Goal: Check status

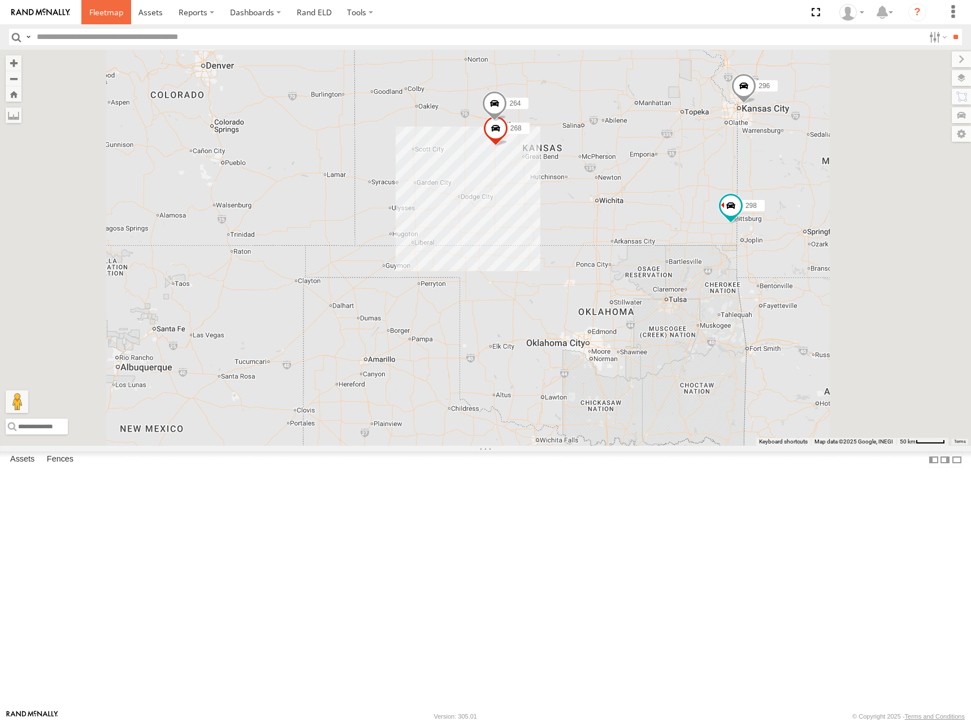
click at [108, 13] on span at bounding box center [106, 12] width 34 height 11
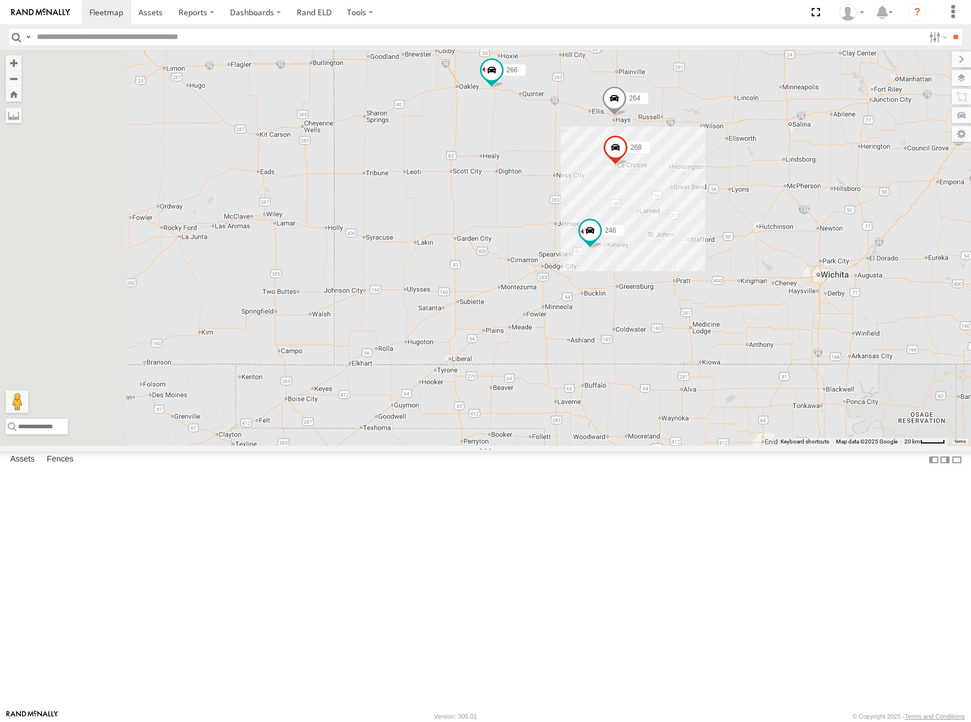
drag, startPoint x: 542, startPoint y: 396, endPoint x: 860, endPoint y: 348, distance: 321.2
click at [860, 348] on div "246 298 296 268 264 266" at bounding box center [485, 248] width 971 height 396
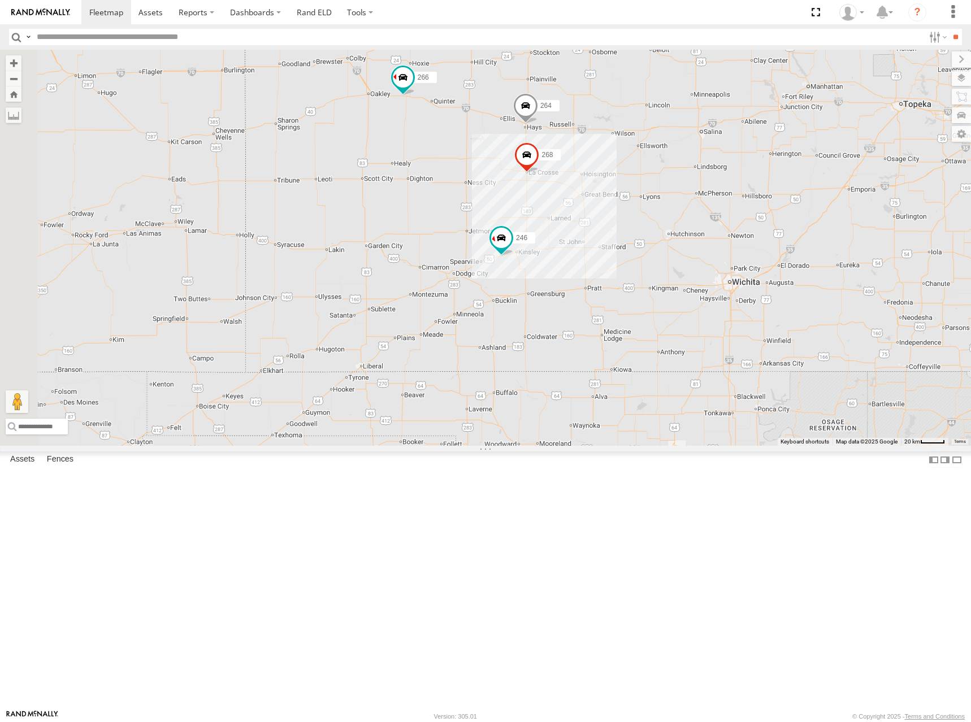
drag, startPoint x: 773, startPoint y: 334, endPoint x: 643, endPoint y: 336, distance: 130.0
click at [643, 336] on div "246 298 296 268 264 266" at bounding box center [485, 248] width 971 height 396
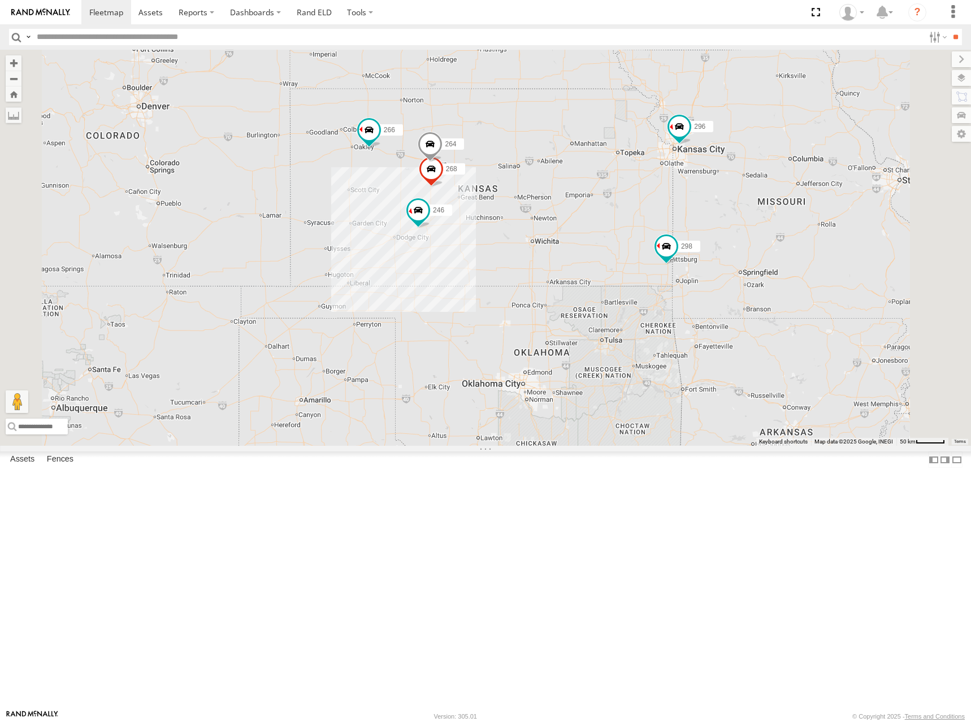
drag, startPoint x: 735, startPoint y: 346, endPoint x: 731, endPoint y: 338, distance: 8.6
click at [731, 338] on div "246 298 296 268 264 266" at bounding box center [485, 248] width 971 height 396
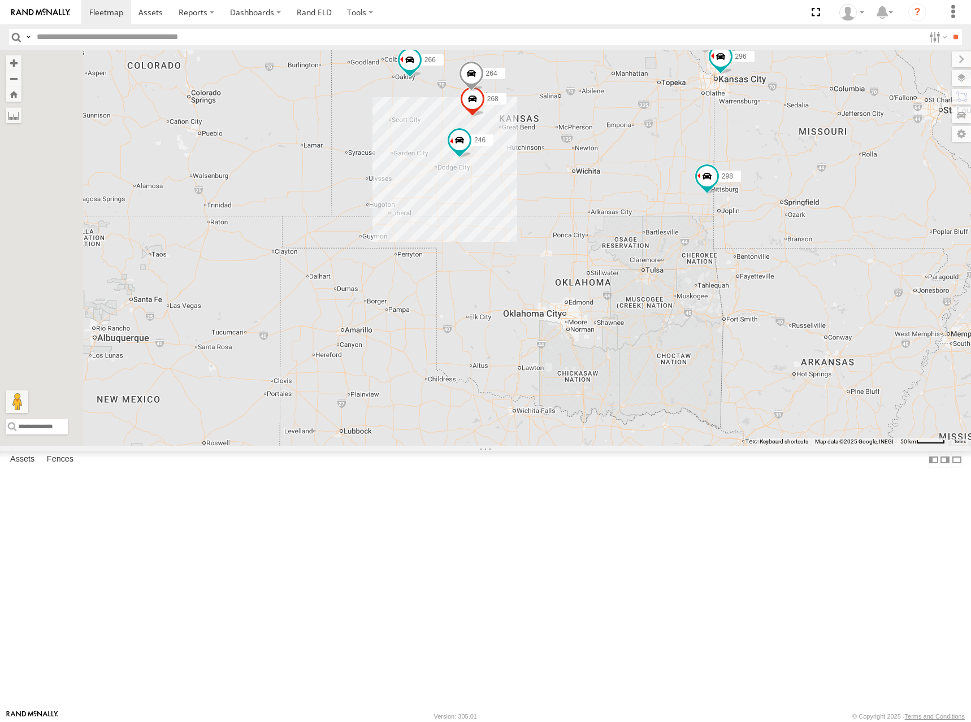
drag, startPoint x: 598, startPoint y: 182, endPoint x: 793, endPoint y: 159, distance: 196.9
click at [730, 223] on div "246 298 296 268 264 266" at bounding box center [485, 248] width 971 height 396
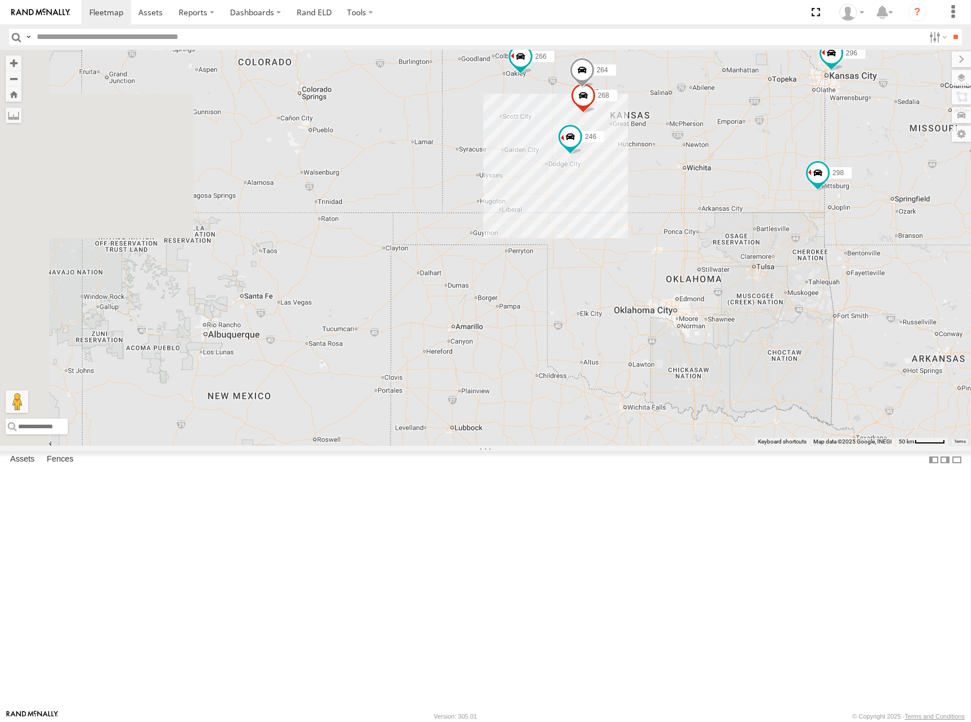
drag, startPoint x: 745, startPoint y: 206, endPoint x: 801, endPoint y: 205, distance: 56.0
click at [801, 205] on div "246 298 296 268 264 266" at bounding box center [485, 248] width 971 height 396
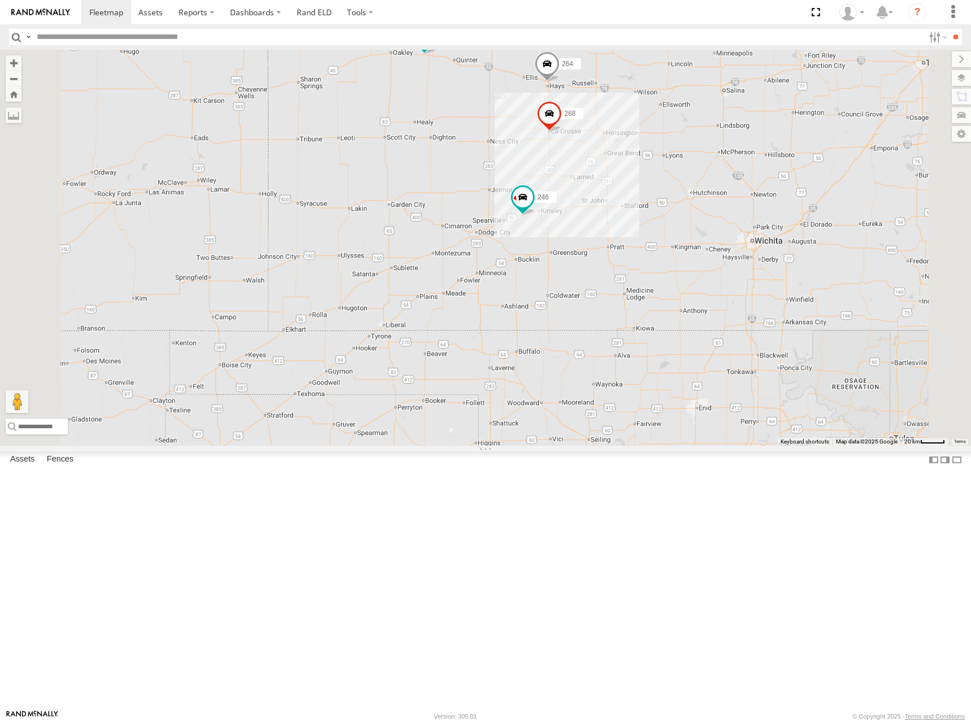
drag, startPoint x: 787, startPoint y: 196, endPoint x: 766, endPoint y: 199, distance: 21.7
click at [766, 199] on div "246 298 296 268 264 266" at bounding box center [485, 248] width 971 height 396
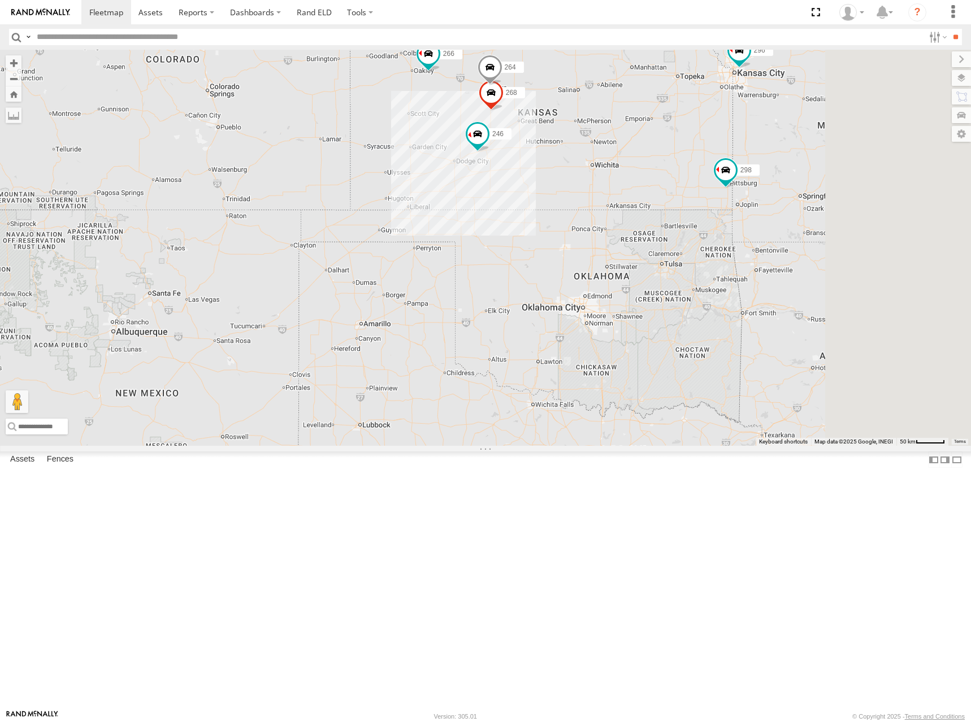
drag, startPoint x: 774, startPoint y: 183, endPoint x: 697, endPoint y: 192, distance: 77.4
click at [697, 192] on div "246 298 296 268 264 266" at bounding box center [485, 248] width 971 height 396
drag, startPoint x: 721, startPoint y: 168, endPoint x: 740, endPoint y: 162, distance: 19.7
click at [740, 162] on div "246 298 296 268 264 266" at bounding box center [485, 248] width 971 height 396
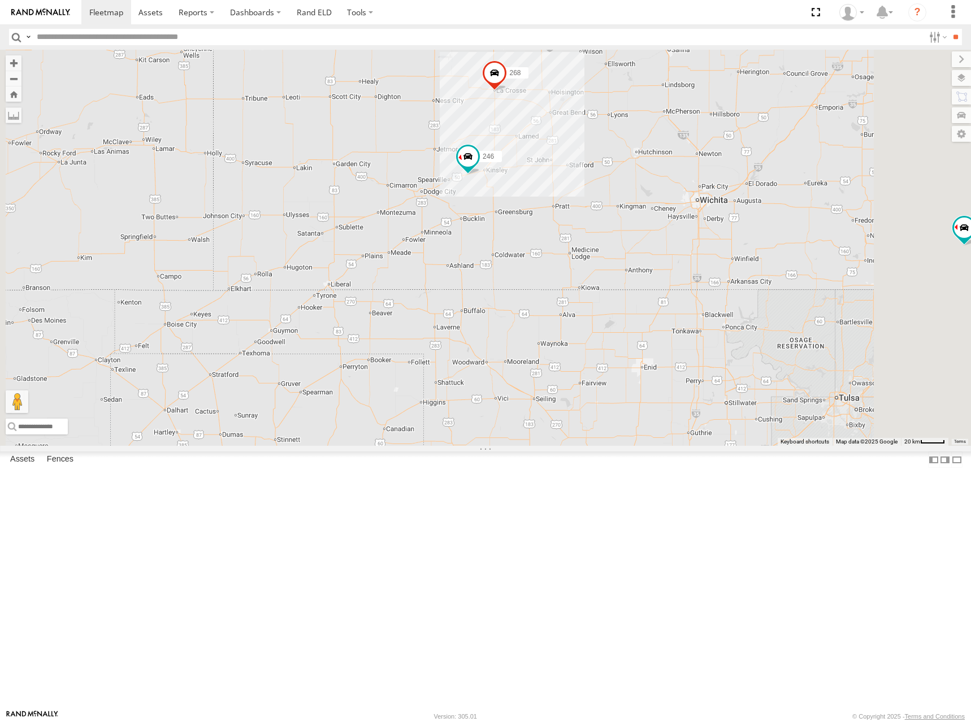
drag, startPoint x: 700, startPoint y: 245, endPoint x: 693, endPoint y: 254, distance: 11.8
click at [693, 254] on div "246 298 296 268 264 266" at bounding box center [485, 248] width 971 height 396
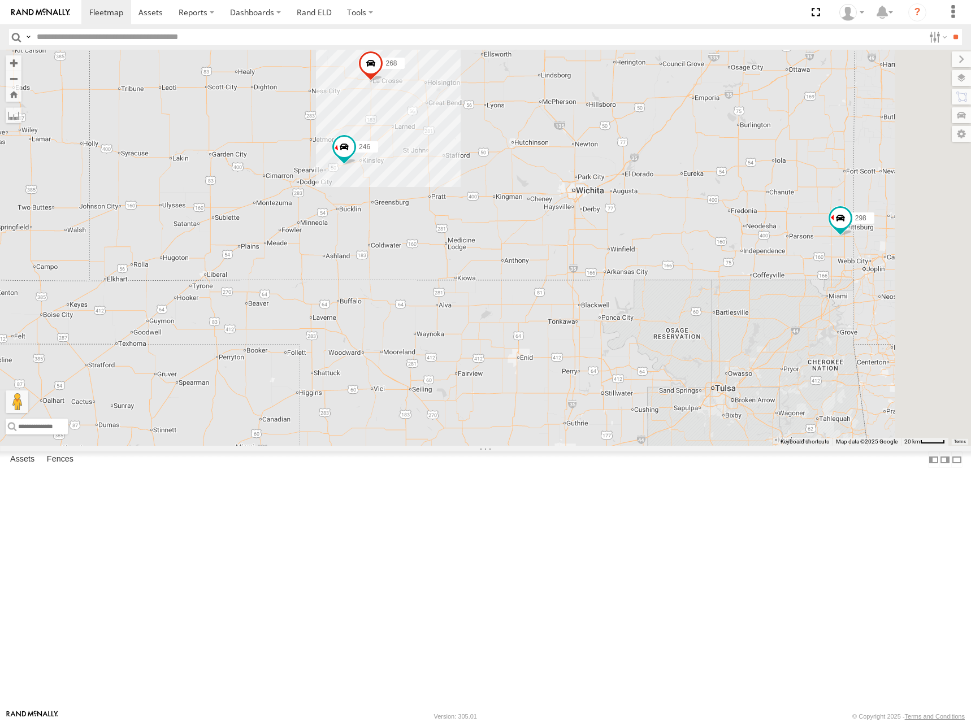
drag, startPoint x: 834, startPoint y: 216, endPoint x: 708, endPoint y: 206, distance: 126.4
click at [708, 206] on div "246 298 296 268 264 266" at bounding box center [485, 248] width 971 height 396
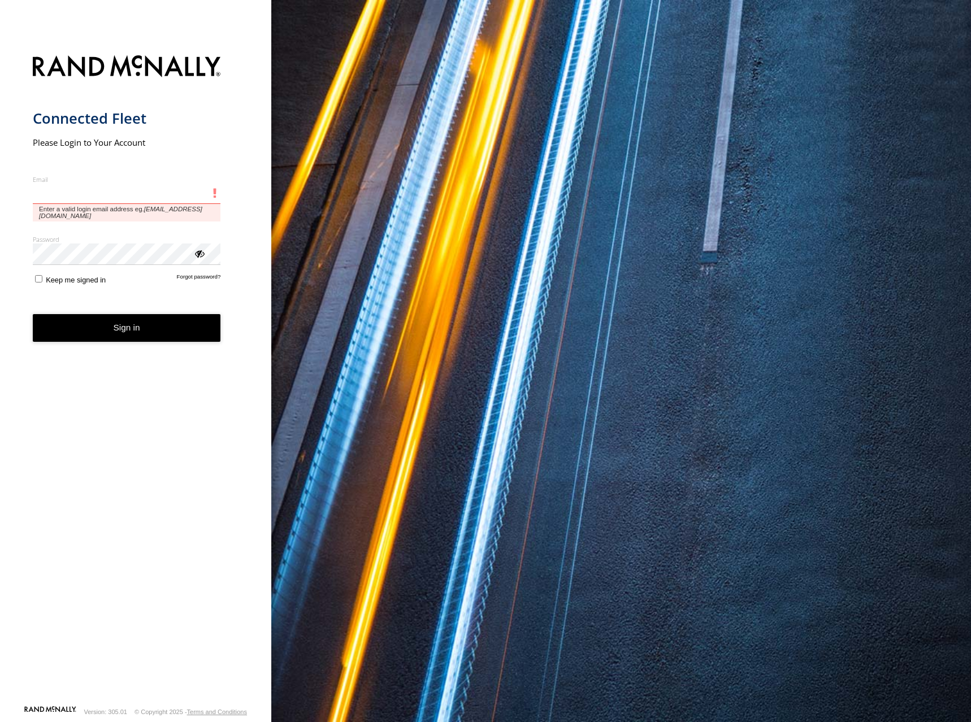
type input "**********"
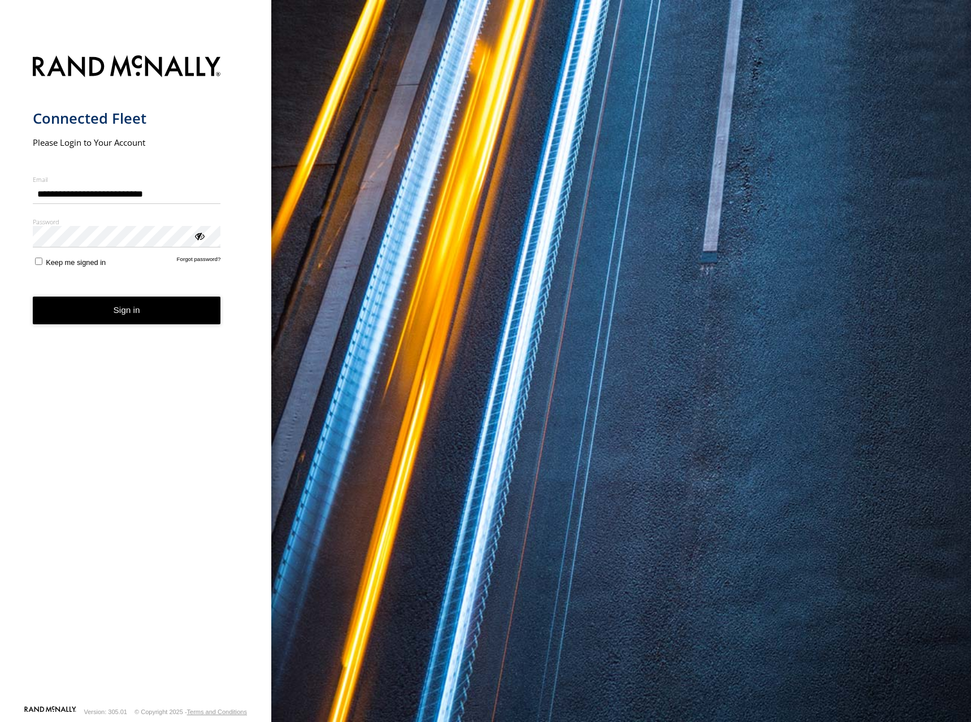
click at [115, 312] on button "Sign in" at bounding box center [127, 311] width 188 height 28
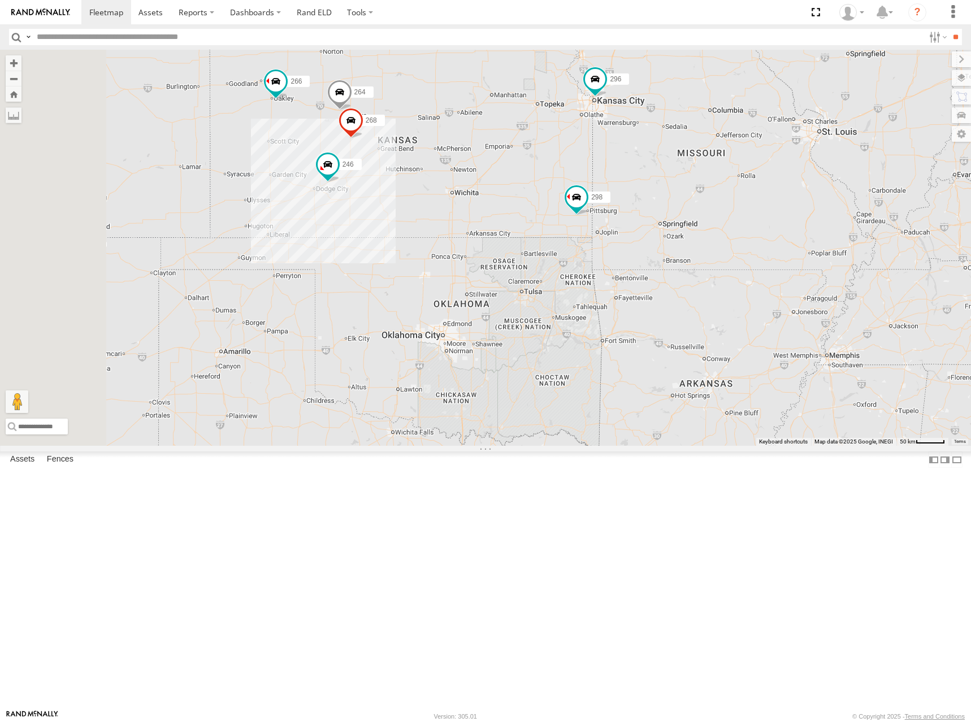
drag, startPoint x: 432, startPoint y: 313, endPoint x: 457, endPoint y: 313, distance: 24.9
click at [457, 313] on div "246 298 296 268 264 266" at bounding box center [485, 248] width 971 height 396
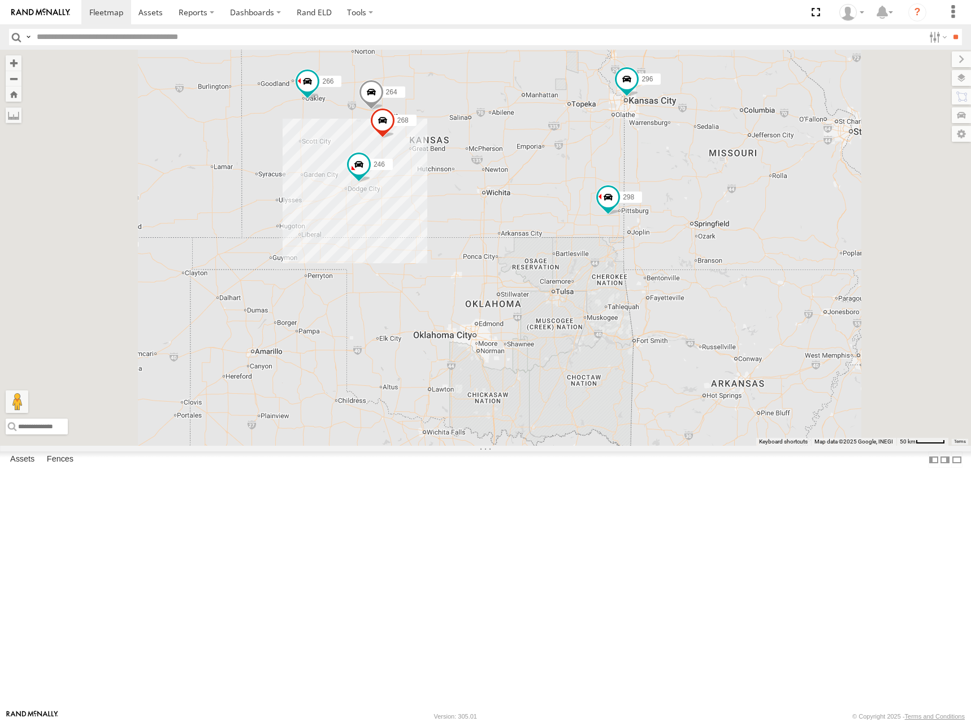
click at [637, 196] on div "246 298 296 268 264 266" at bounding box center [485, 248] width 971 height 396
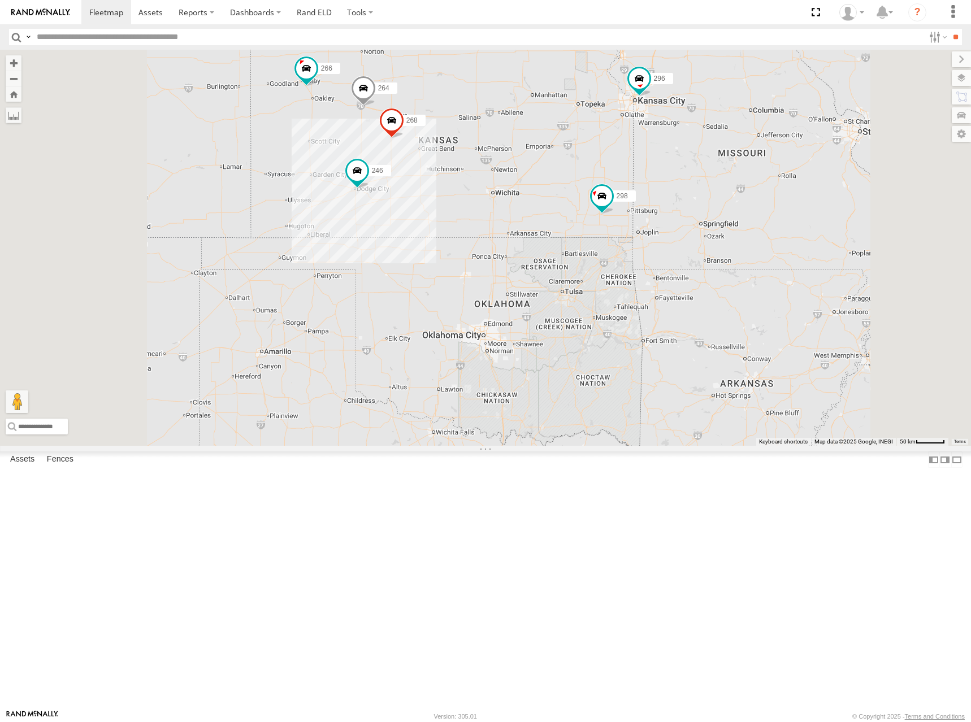
drag, startPoint x: 538, startPoint y: 132, endPoint x: 557, endPoint y: 135, distance: 19.4
click at [557, 135] on div "246 298 296 268 264 266" at bounding box center [485, 248] width 971 height 396
